Goal: Find specific page/section: Find specific page/section

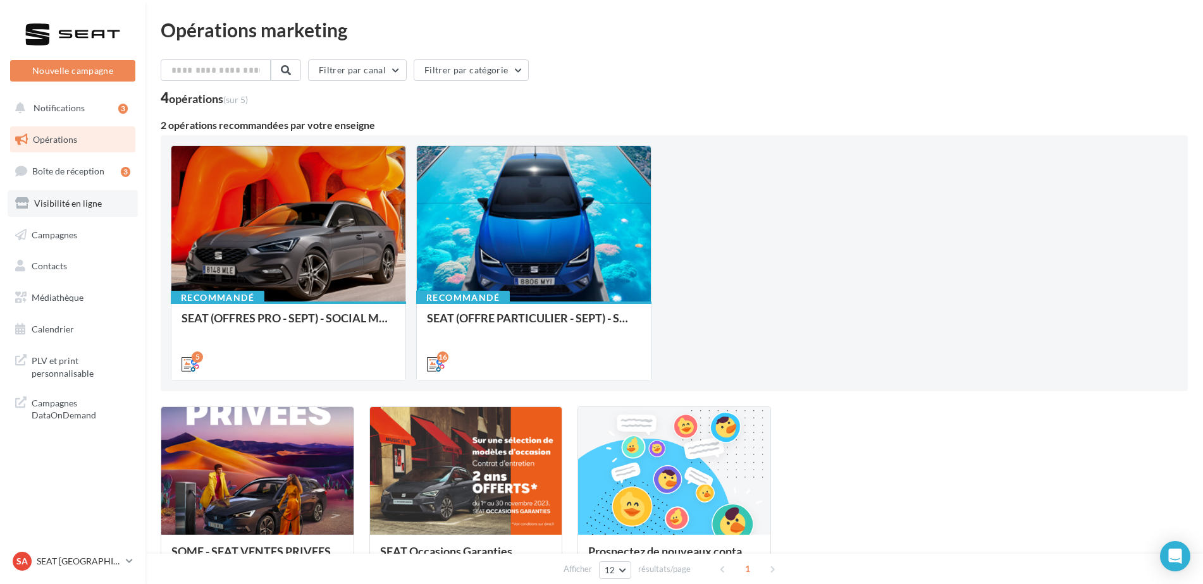
click at [72, 199] on span "Visibilité en ligne" at bounding box center [68, 203] width 68 height 11
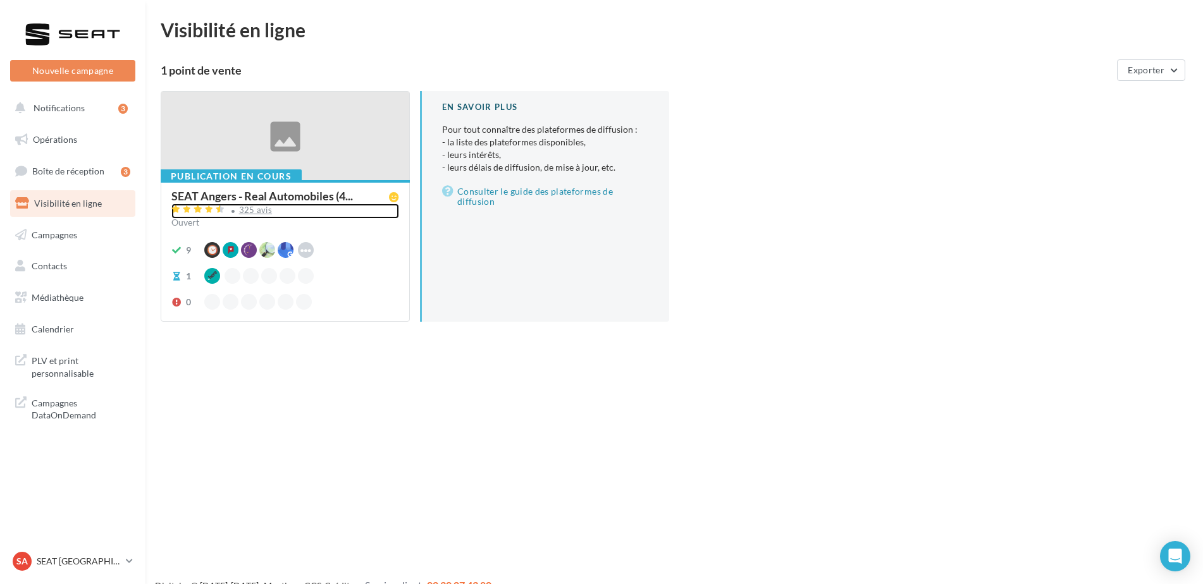
click at [249, 210] on div "325 avis" at bounding box center [256, 210] width 34 height 8
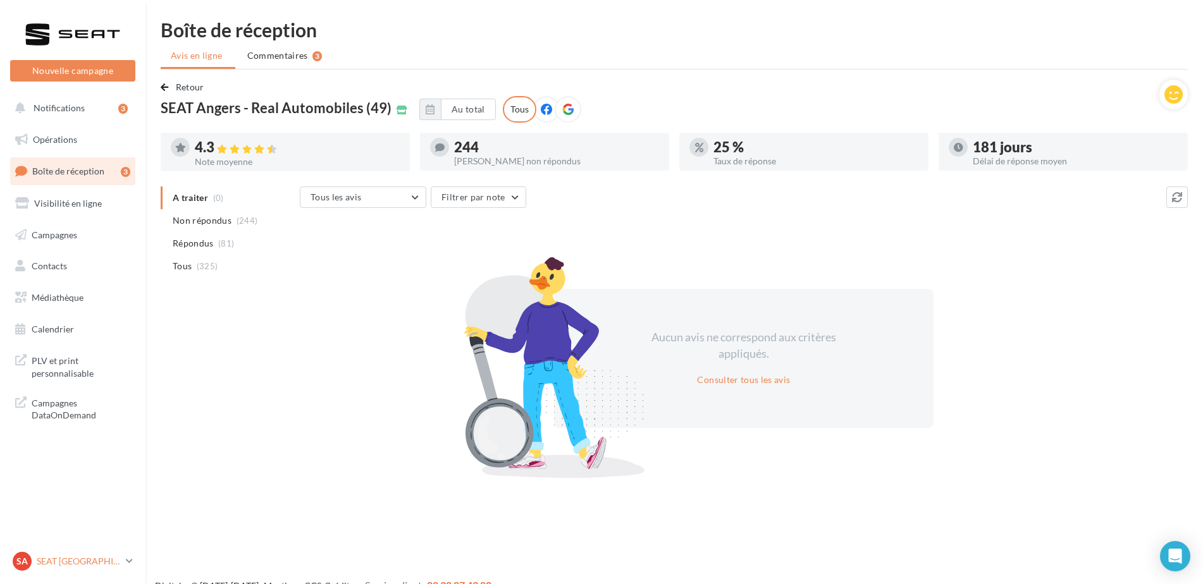
click at [91, 557] on p "SEAT [GEOGRAPHIC_DATA]" at bounding box center [79, 561] width 84 height 13
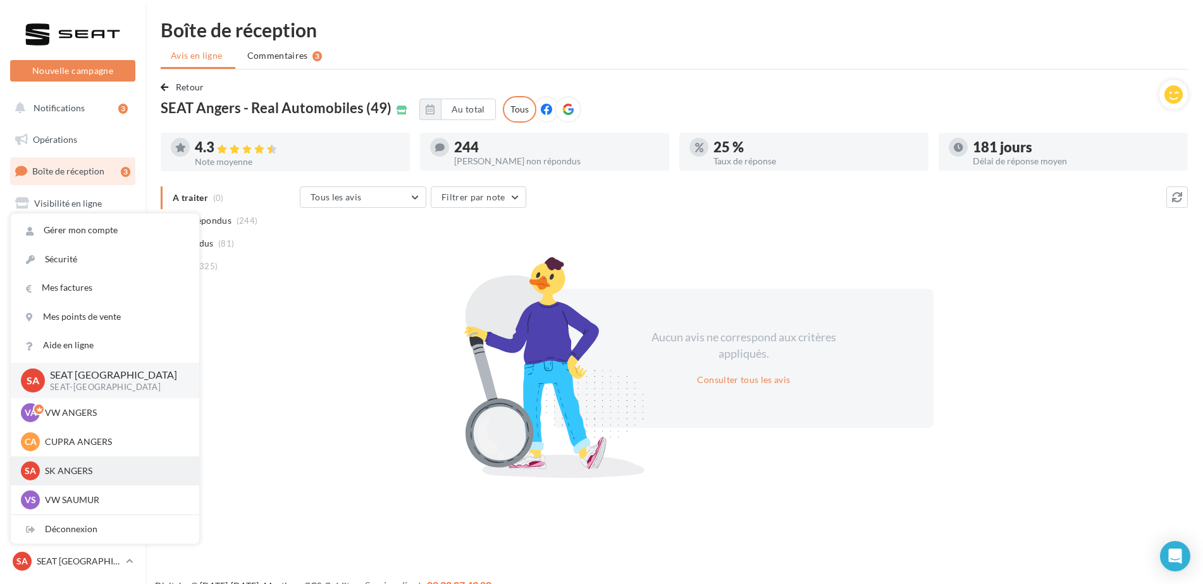
click at [79, 473] on p "SK ANGERS" at bounding box center [114, 471] width 139 height 13
